Goal: Book appointment/travel/reservation

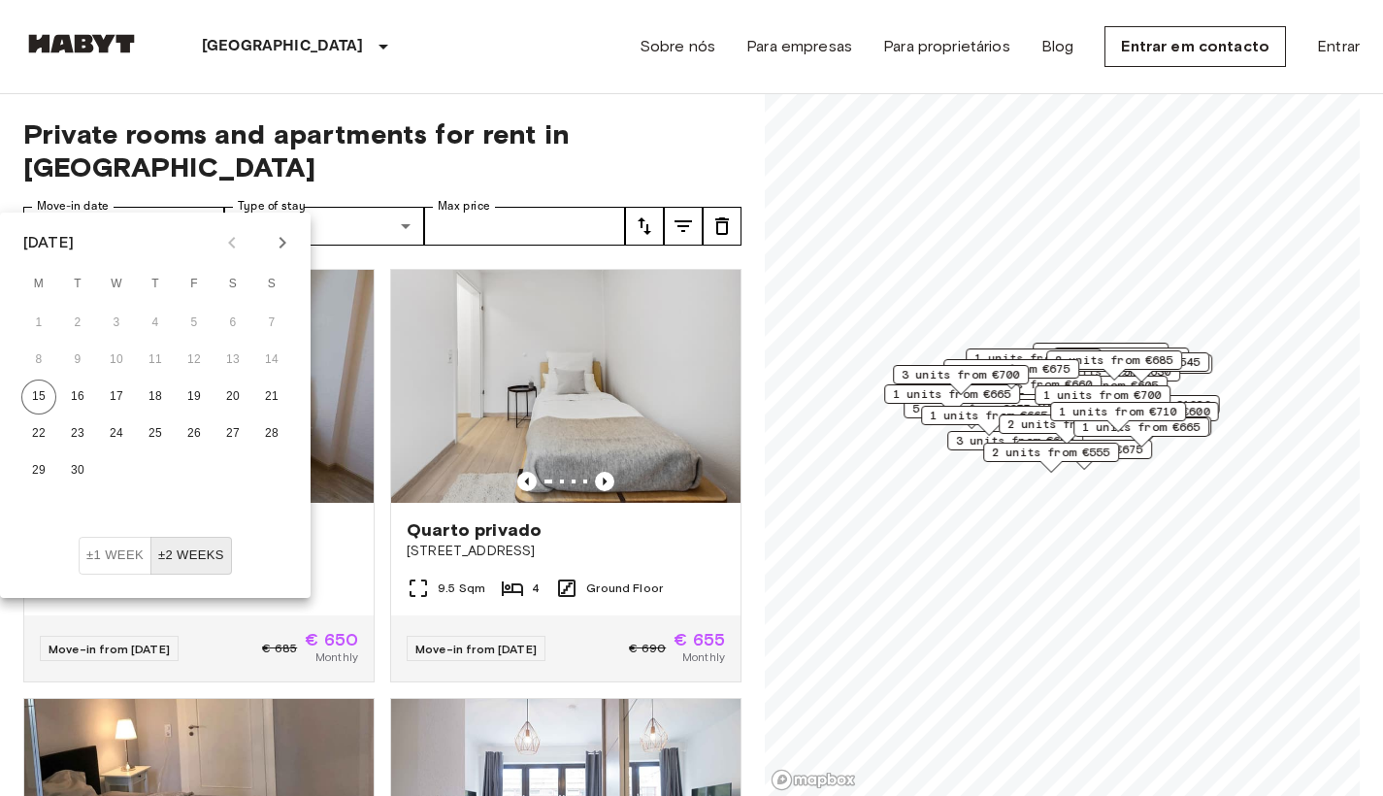
click at [279, 249] on icon "Next month" at bounding box center [282, 242] width 23 height 23
click at [122, 317] on button "1" at bounding box center [116, 323] width 35 height 35
type input "**********"
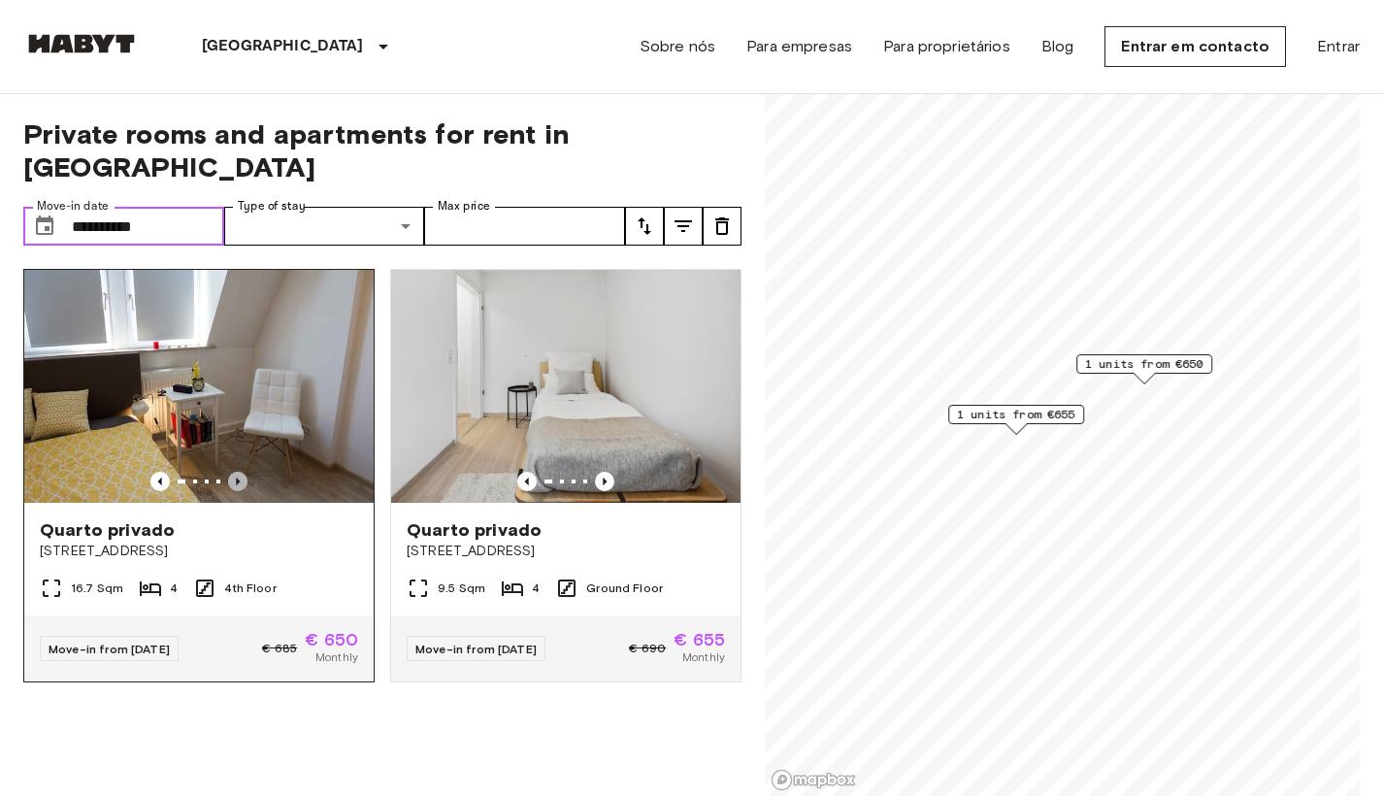
click at [234, 472] on icon "Previous image" at bounding box center [237, 481] width 19 height 19
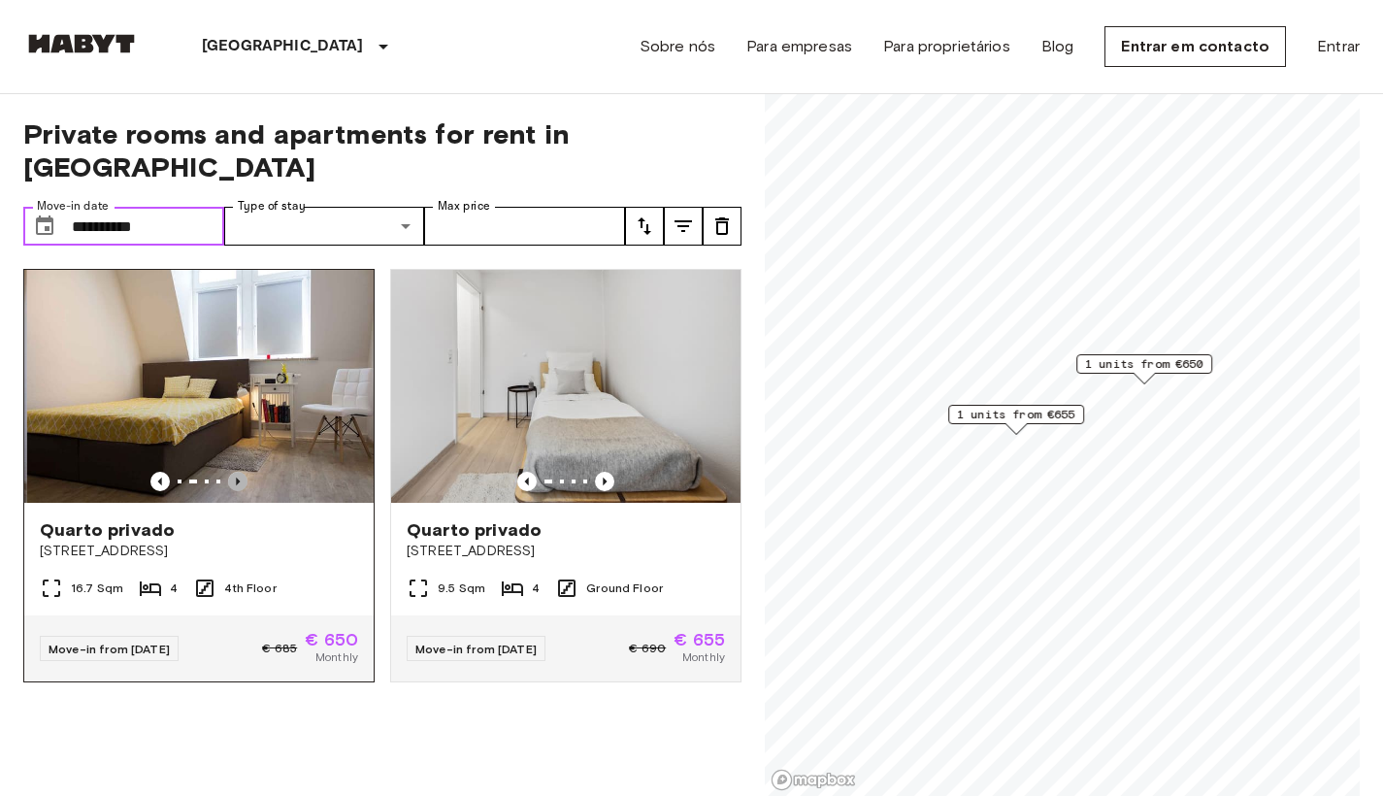
click at [234, 472] on icon "Previous image" at bounding box center [237, 481] width 19 height 19
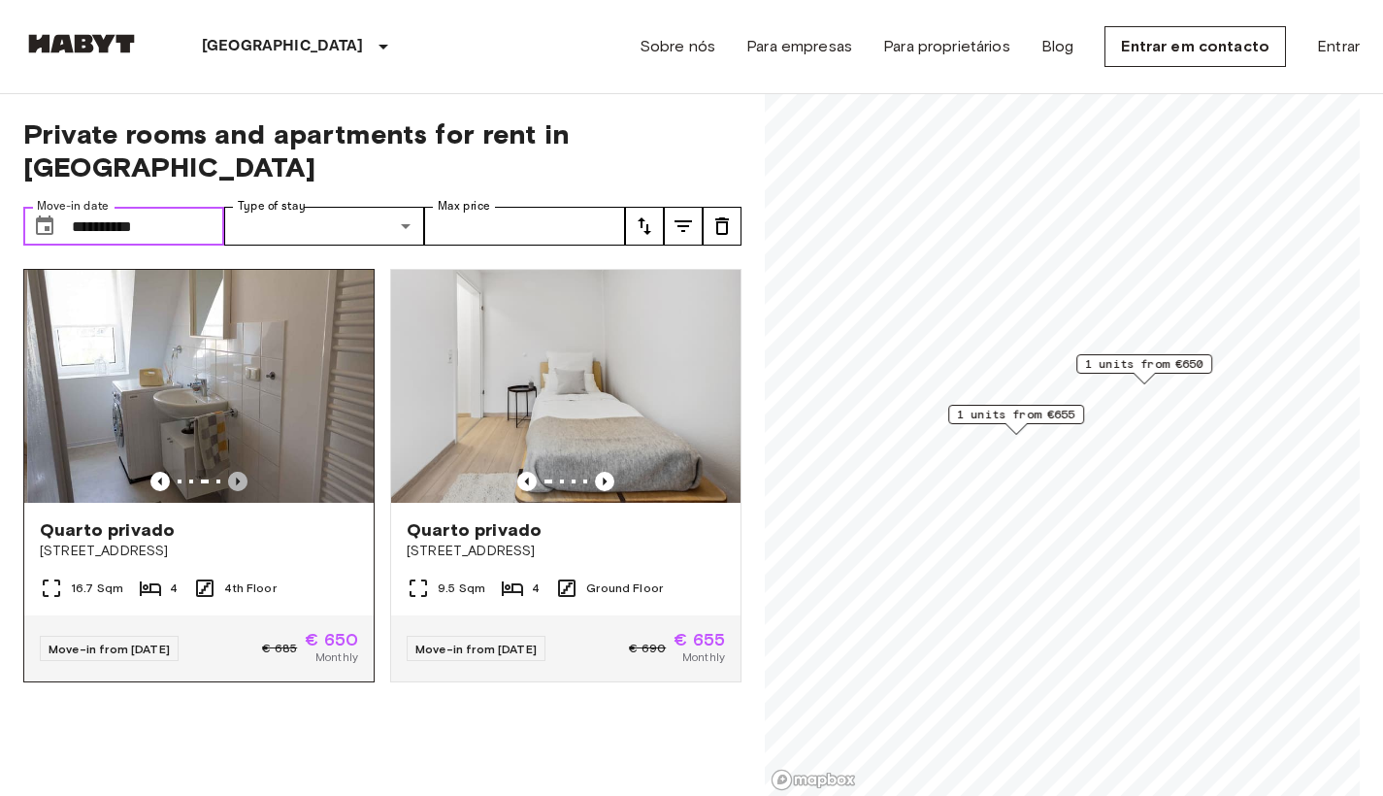
click at [234, 472] on icon "Previous image" at bounding box center [237, 481] width 19 height 19
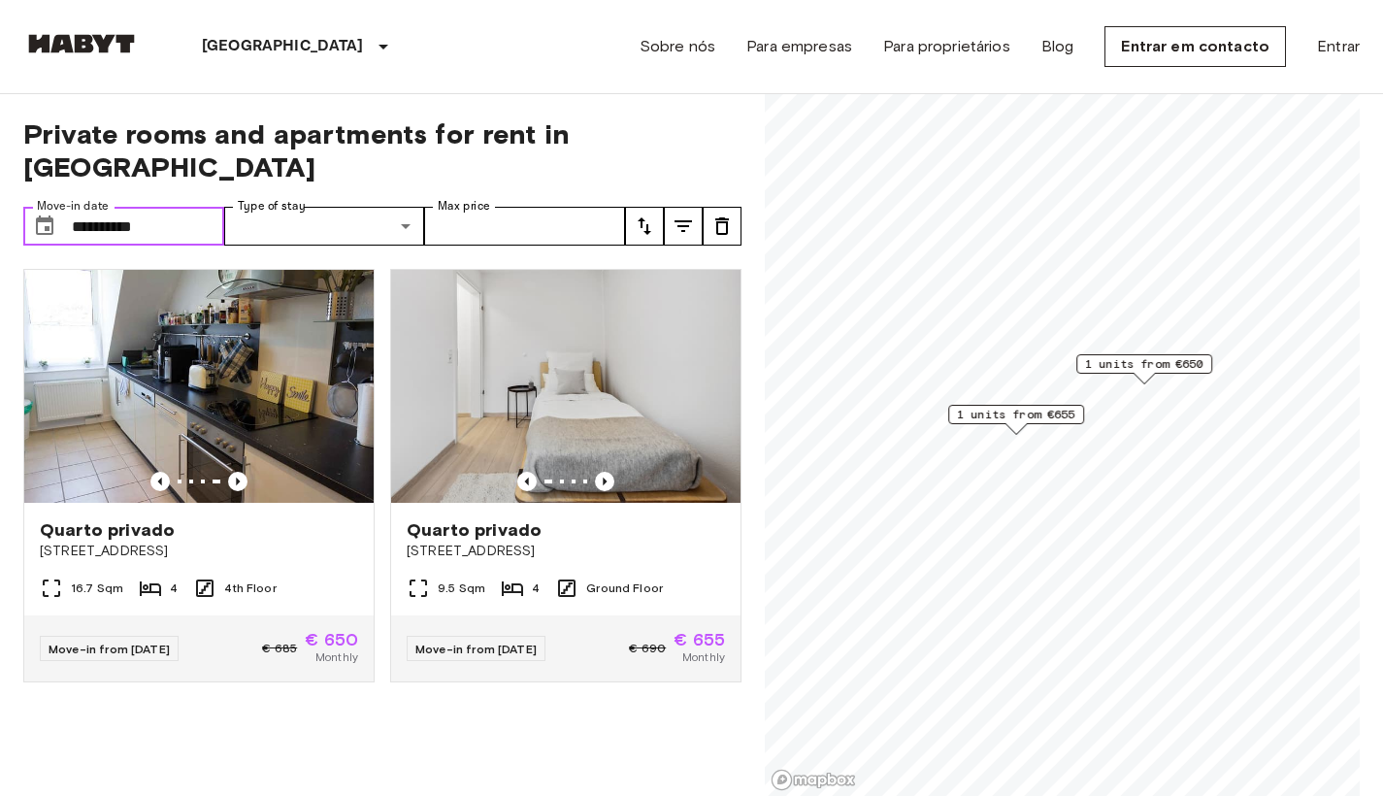
click at [1021, 418] on span "1 units from €655" at bounding box center [1016, 414] width 118 height 17
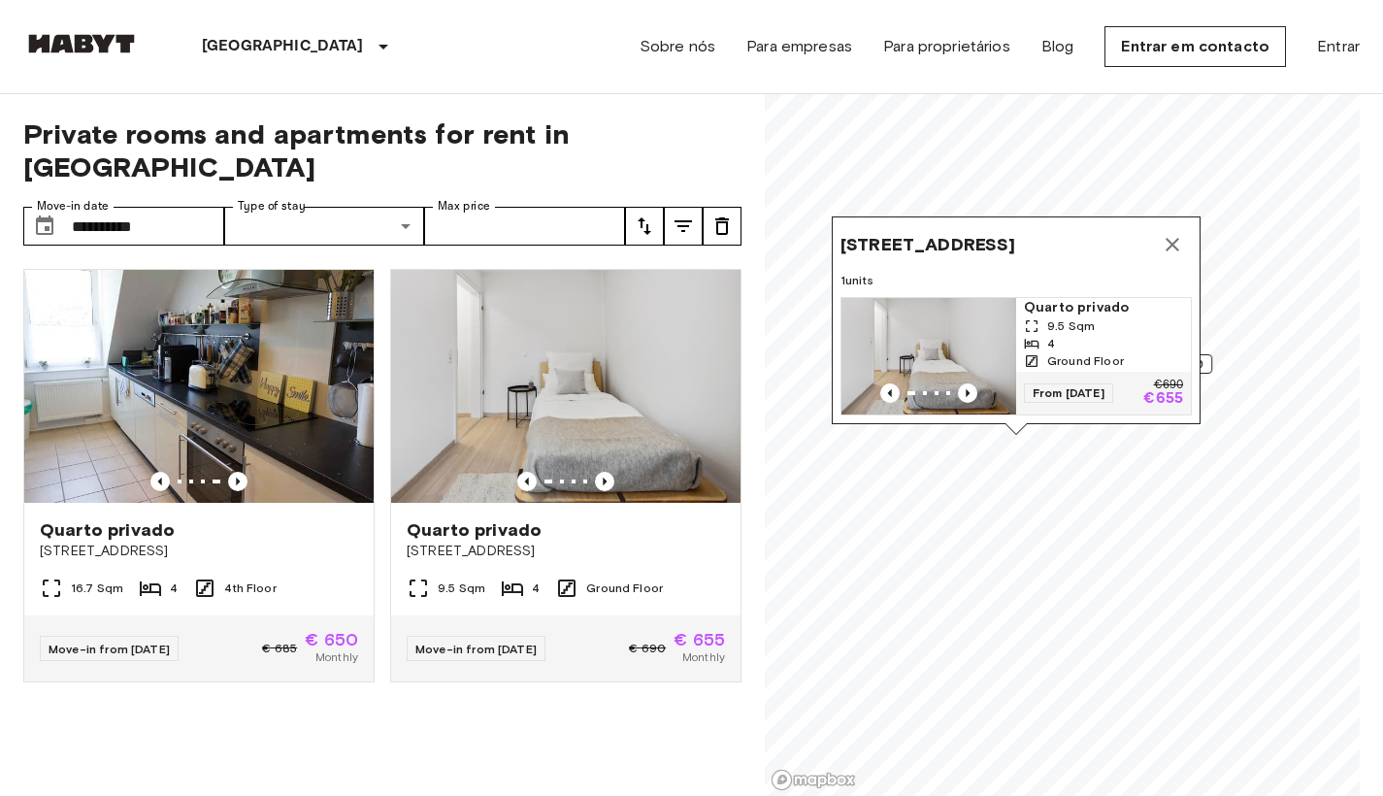
click at [1165, 231] on button "Map marker" at bounding box center [1172, 244] width 39 height 39
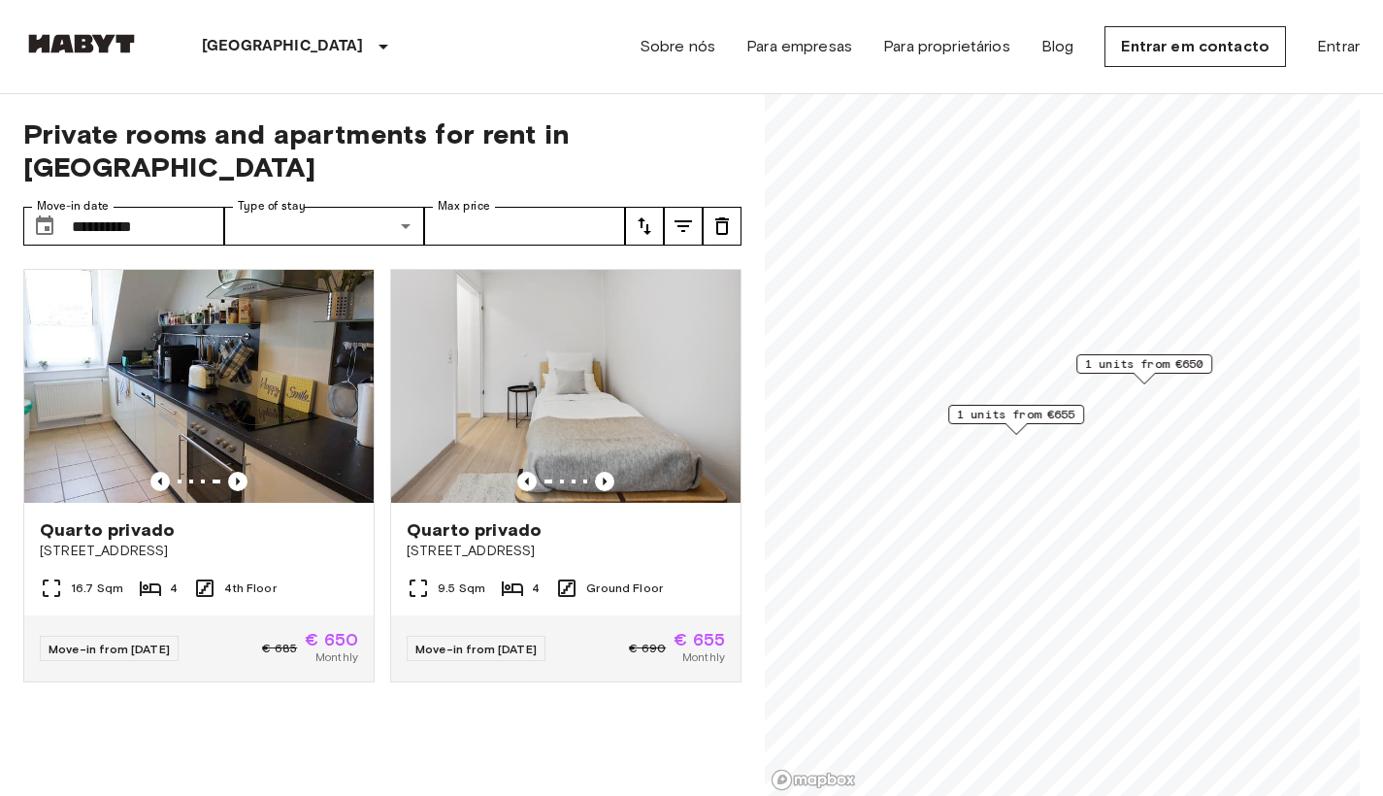
click at [1129, 367] on span "1 units from €650" at bounding box center [1144, 363] width 118 height 17
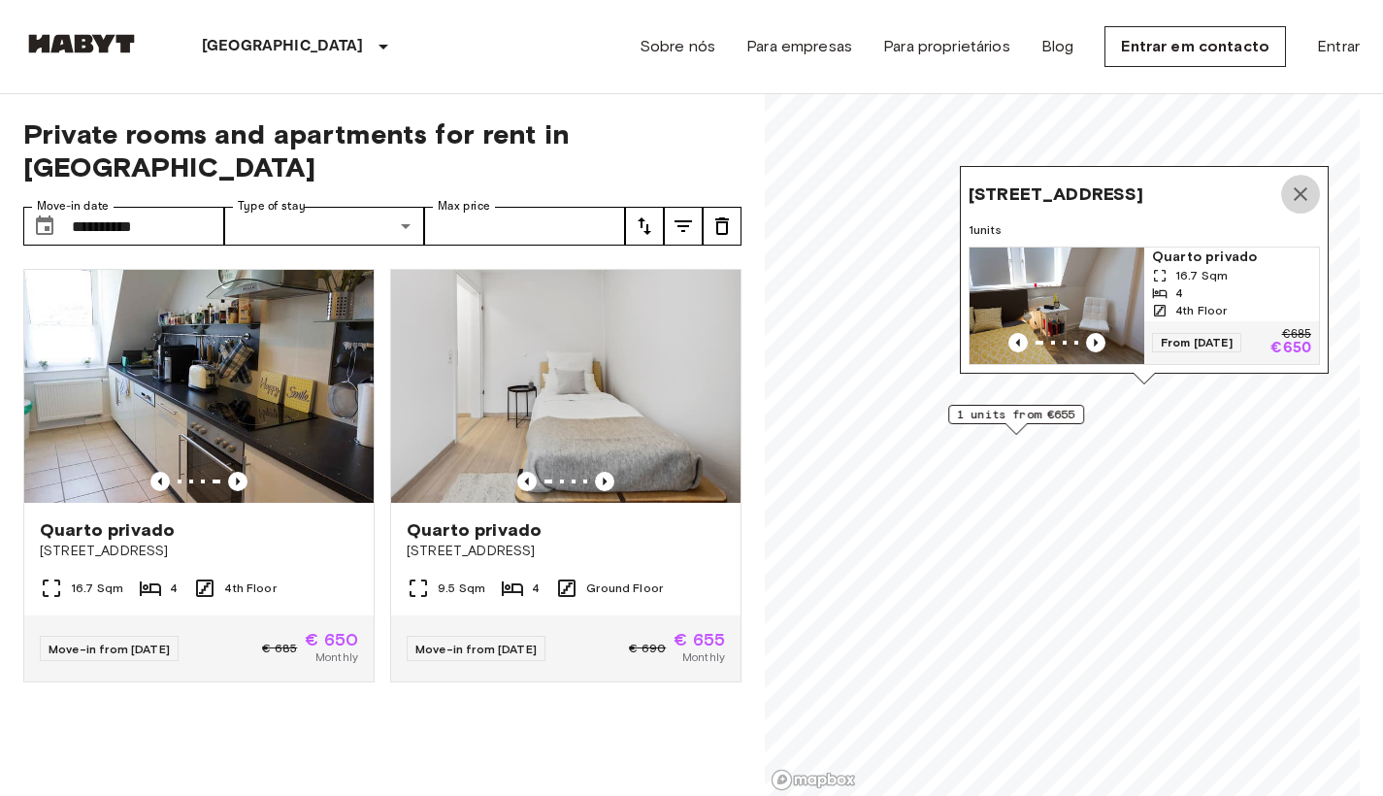
click at [1300, 175] on button "Map marker" at bounding box center [1300, 194] width 39 height 39
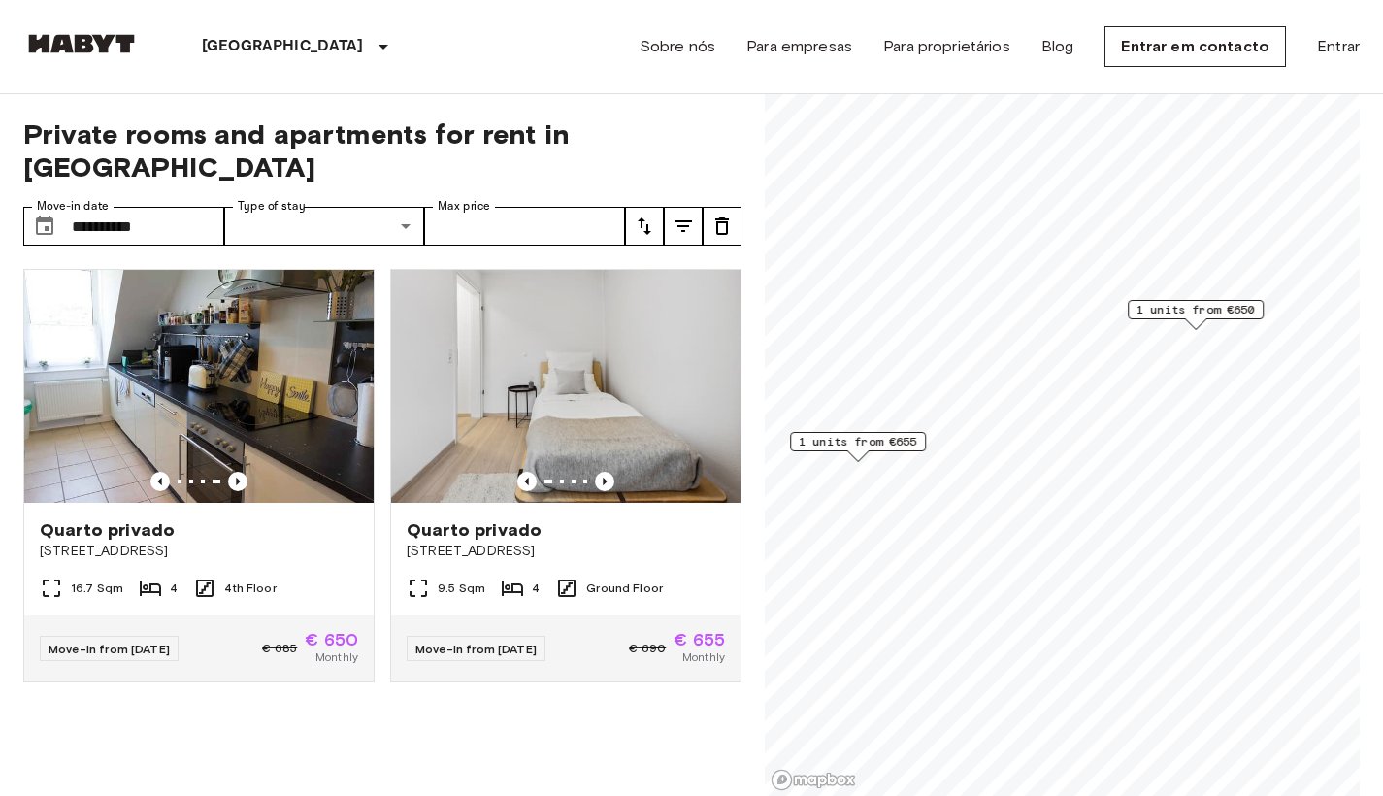
click at [852, 443] on span "1 units from €655" at bounding box center [858, 441] width 118 height 17
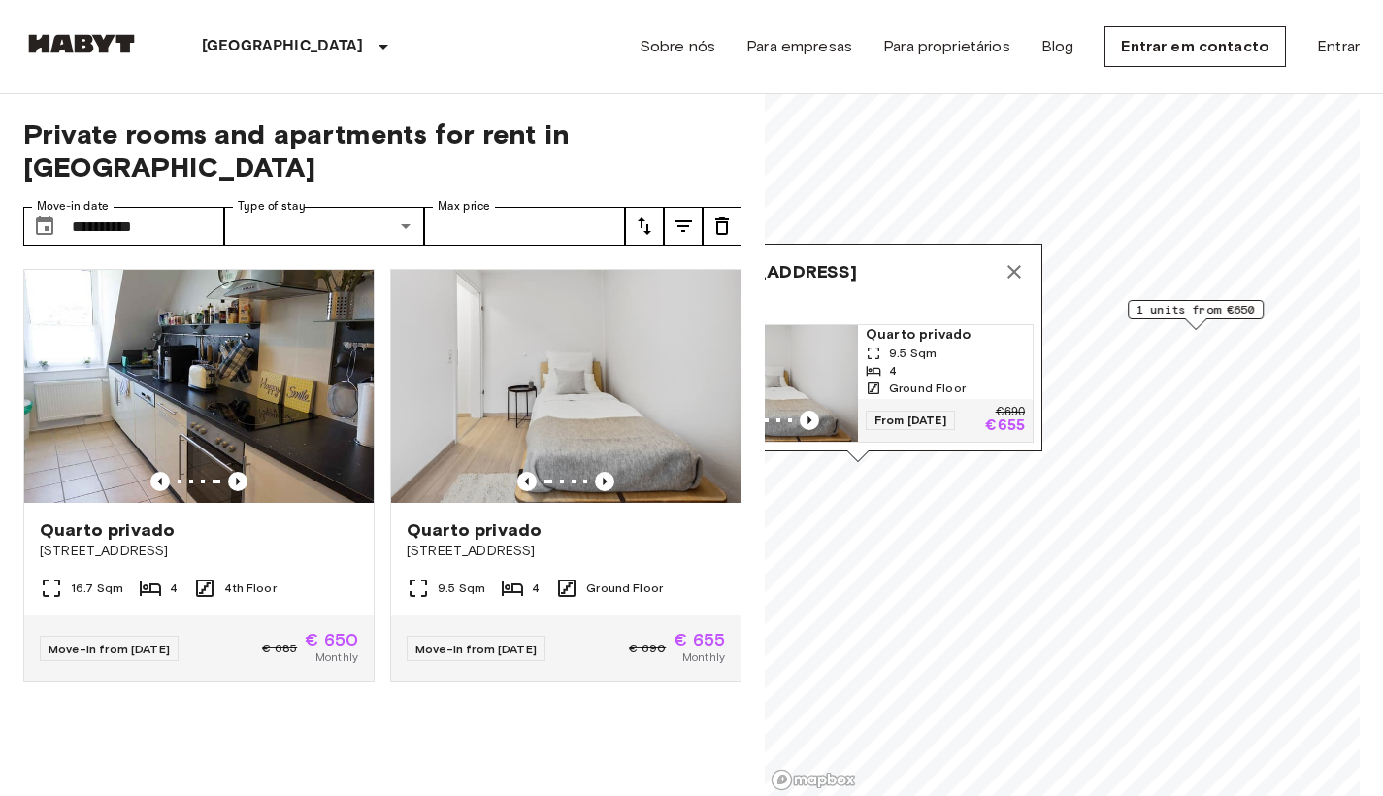
click at [842, 348] on img "Map marker" at bounding box center [770, 383] width 175 height 116
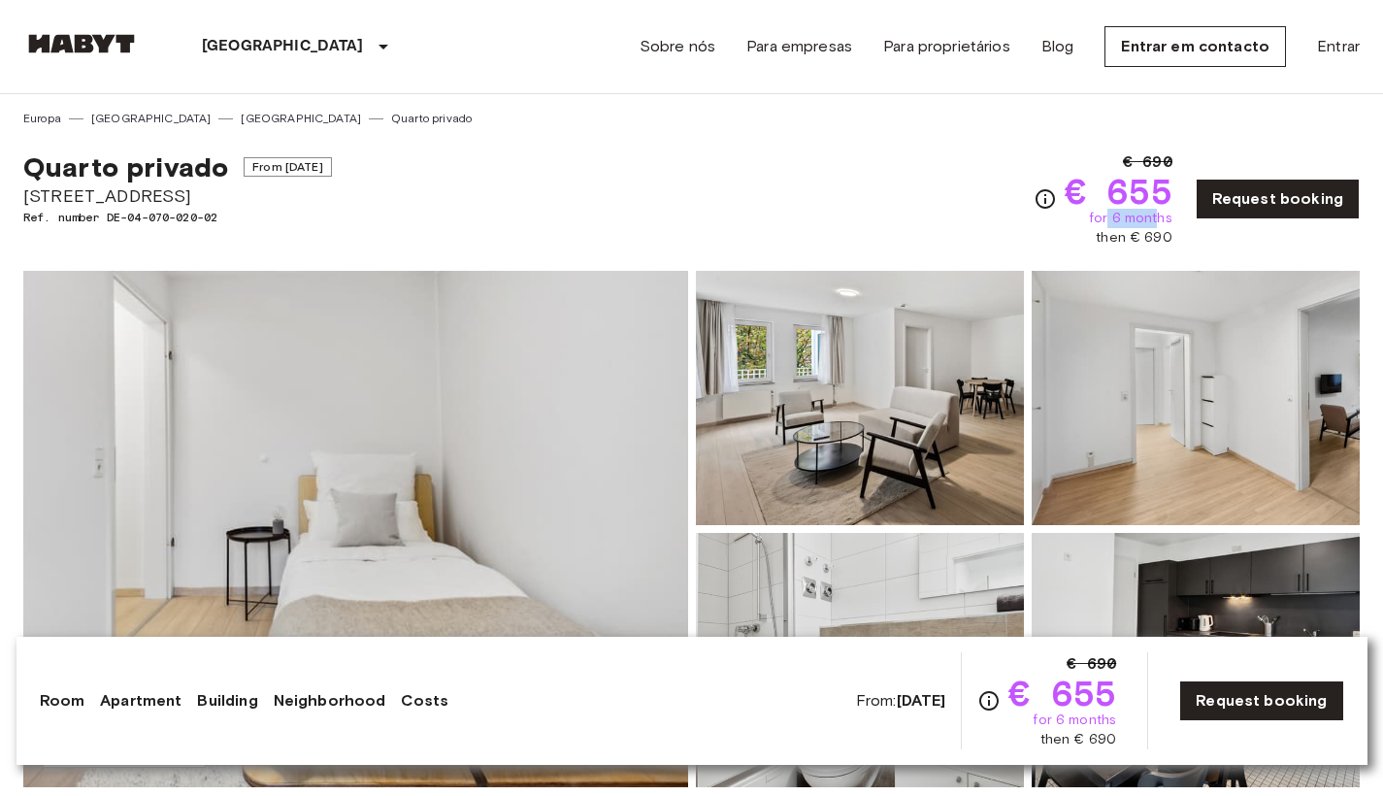
drag, startPoint x: 1111, startPoint y: 215, endPoint x: 1159, endPoint y: 215, distance: 47.6
click at [1159, 215] on span "for 6 months" at bounding box center [1130, 218] width 83 height 19
